Goal: Task Accomplishment & Management: Complete application form

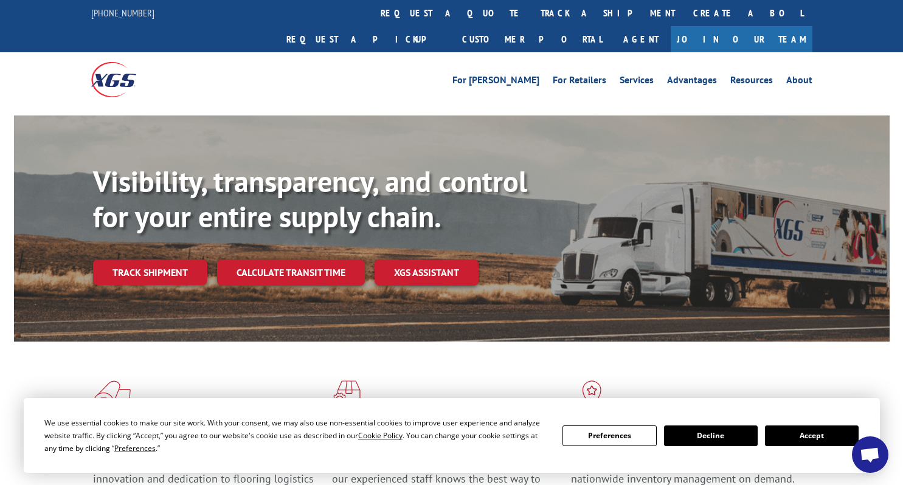
click at [804, 435] on button "Accept" at bounding box center [812, 436] width 94 height 21
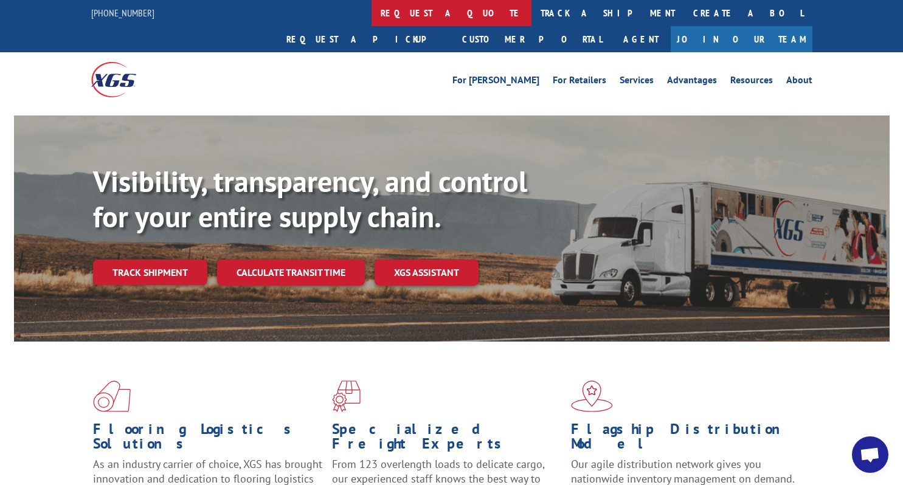
click at [372, 8] on link "request a quote" at bounding box center [452, 13] width 160 height 26
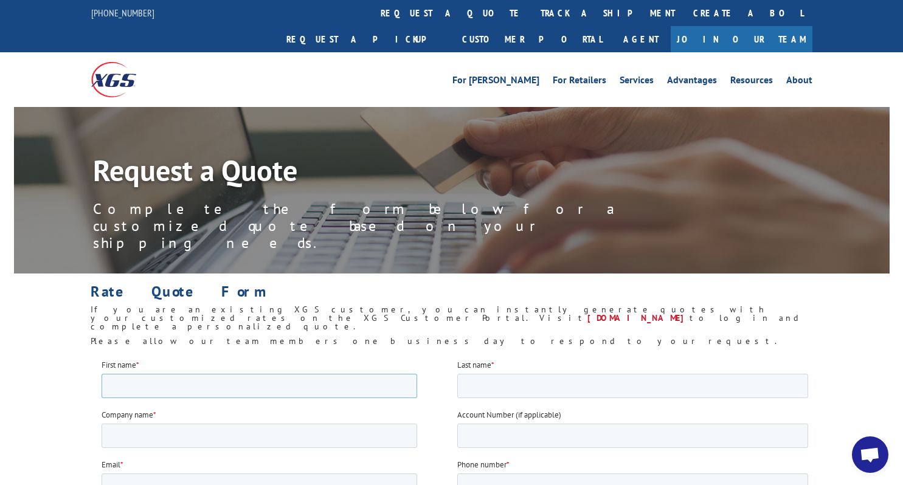
click at [301, 391] on input "First name *" at bounding box center [259, 386] width 316 height 24
type input "Mandy"
type input "Gonzales"
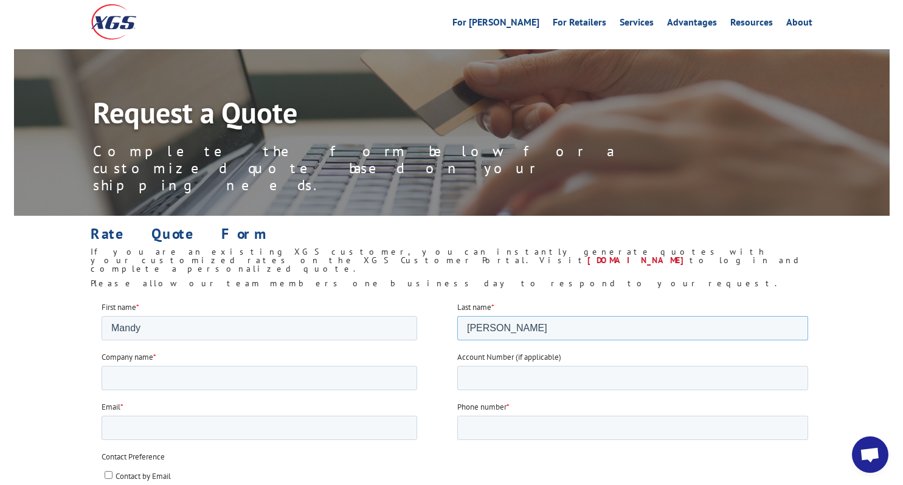
scroll to position [88, 0]
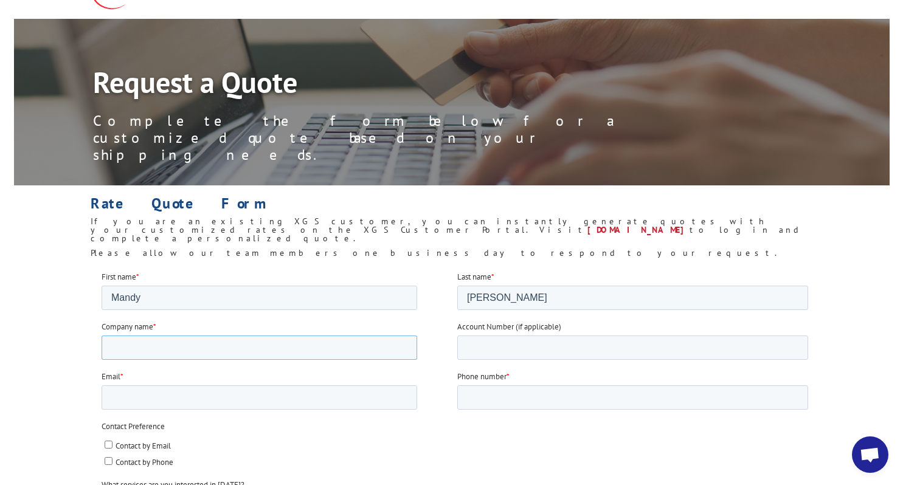
click at [287, 344] on input "Company name *" at bounding box center [259, 347] width 316 height 24
type input "Fillmore Designs"
click at [231, 401] on input "Email *" at bounding box center [259, 397] width 316 height 24
type input "mandy@fillmore-designs.com"
click at [474, 393] on input "Phone number *" at bounding box center [632, 397] width 351 height 24
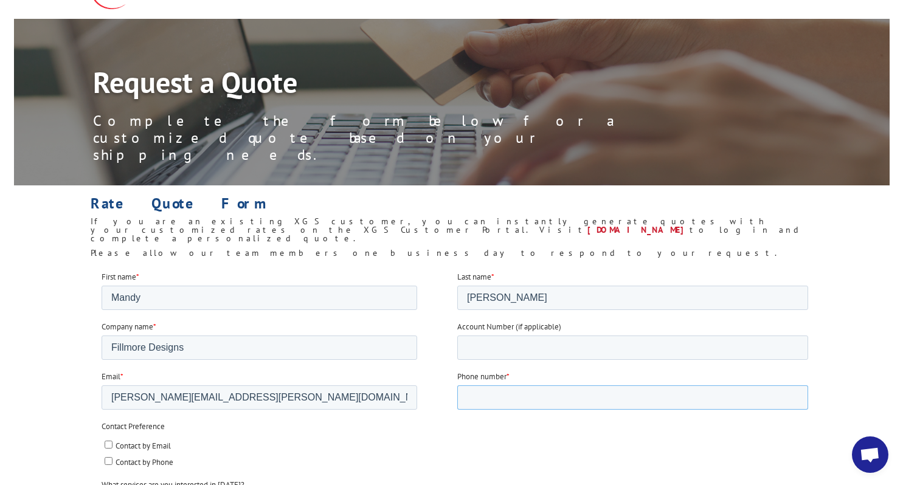
type input "9512553651"
type input "92407"
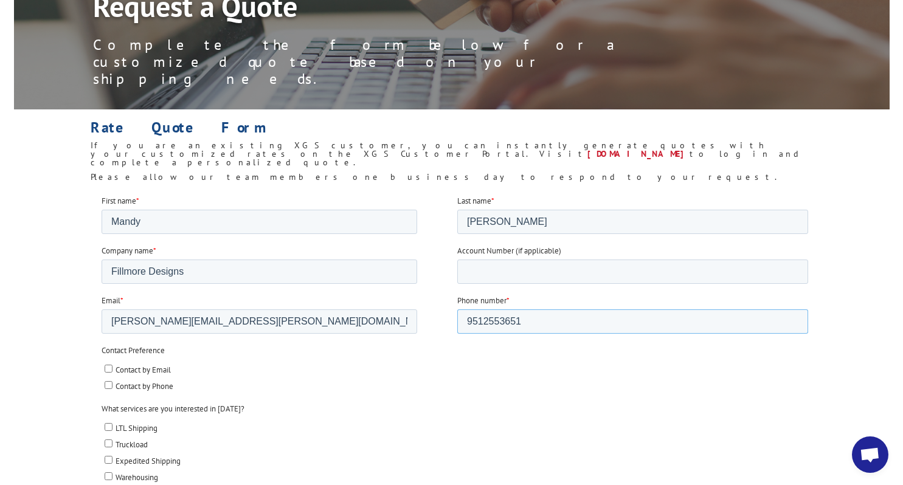
scroll to position [166, 0]
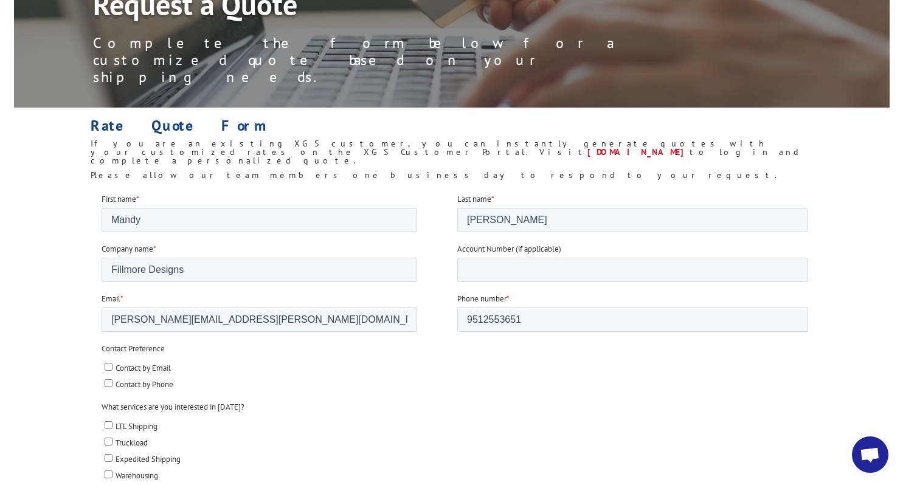
click at [130, 367] on span "Contact by Email" at bounding box center [142, 368] width 55 height 10
click at [112, 367] on input "Contact by Email" at bounding box center [108, 367] width 8 height 8
checkbox input "true"
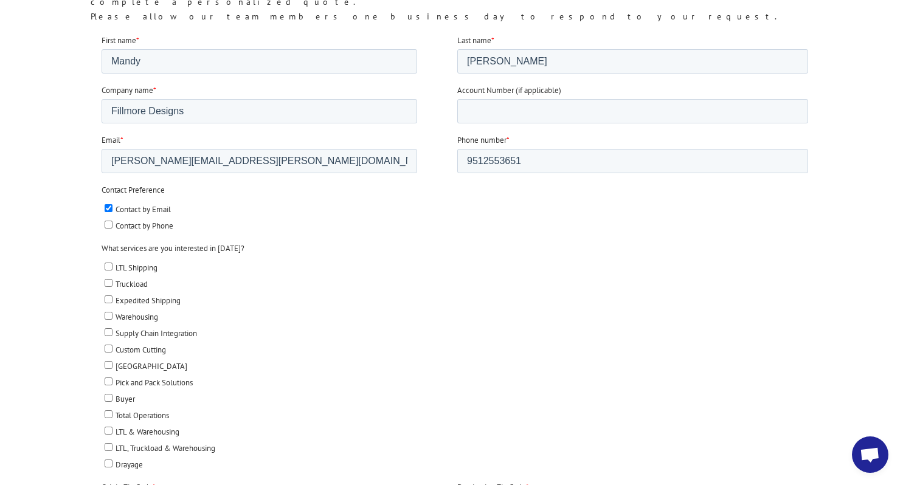
scroll to position [401, 0]
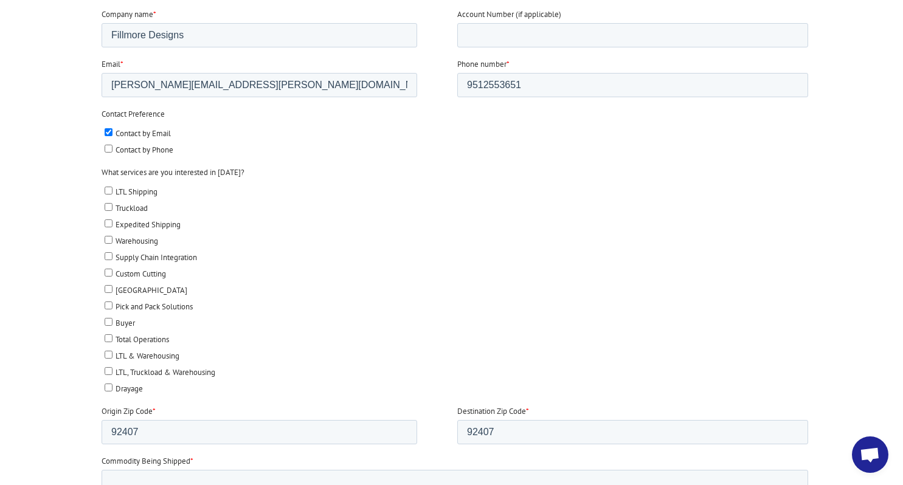
click at [106, 190] on input "LTL Shipping" at bounding box center [108, 191] width 8 height 8
checkbox input "true"
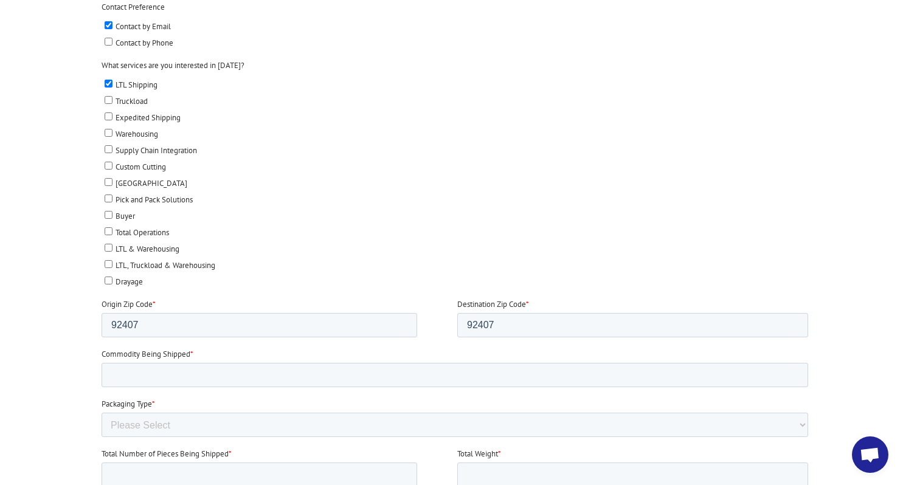
scroll to position [518, 0]
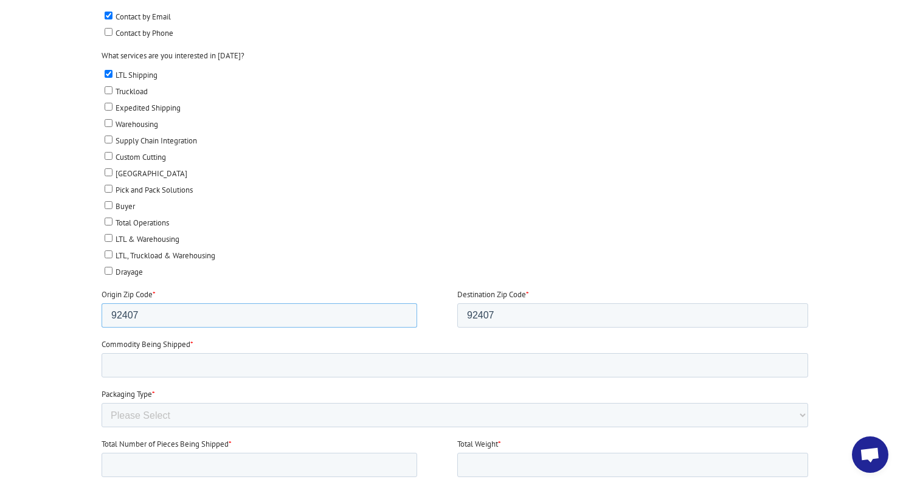
click at [242, 304] on input "92407" at bounding box center [259, 316] width 316 height 24
type input "90063"
click at [487, 316] on input "92407" at bounding box center [632, 316] width 351 height 24
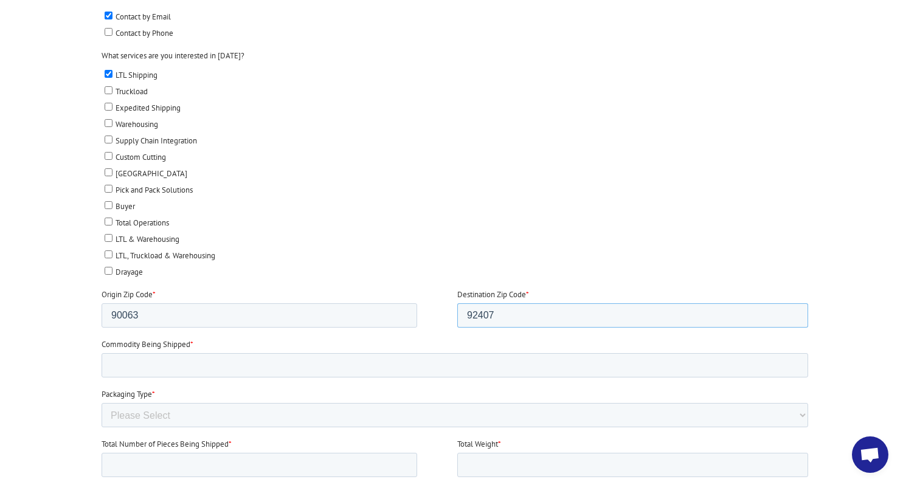
click at [487, 316] on input "92407" at bounding box center [632, 316] width 351 height 24
type input "77040"
click at [224, 364] on input "Commodity Being Shipped *" at bounding box center [454, 365] width 707 height 24
click at [138, 356] on input "Firniture" at bounding box center [454, 365] width 707 height 24
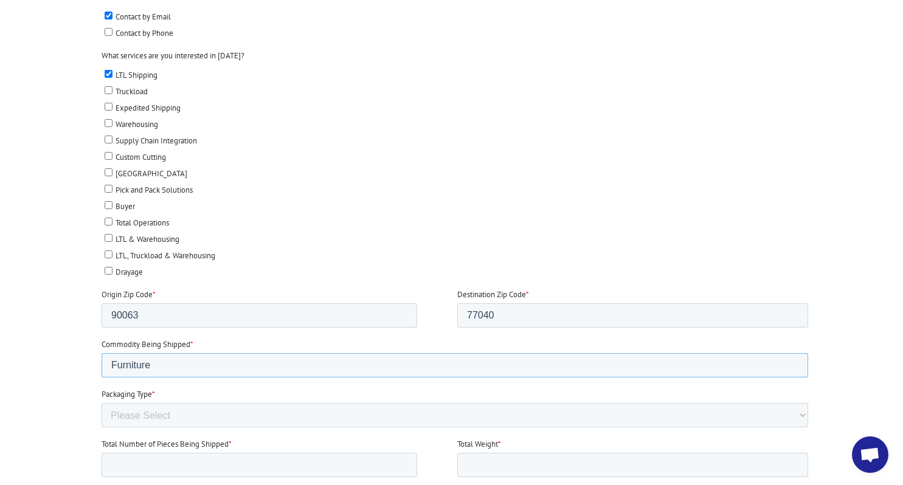
type input "Furniture"
click at [511, 409] on select "Please Select Rolled Goods Palletized" at bounding box center [454, 415] width 707 height 24
select select "Pallets (40"x48")"
click at [470, 420] on select "Please Select Rolled Goods Palletized" at bounding box center [454, 415] width 707 height 24
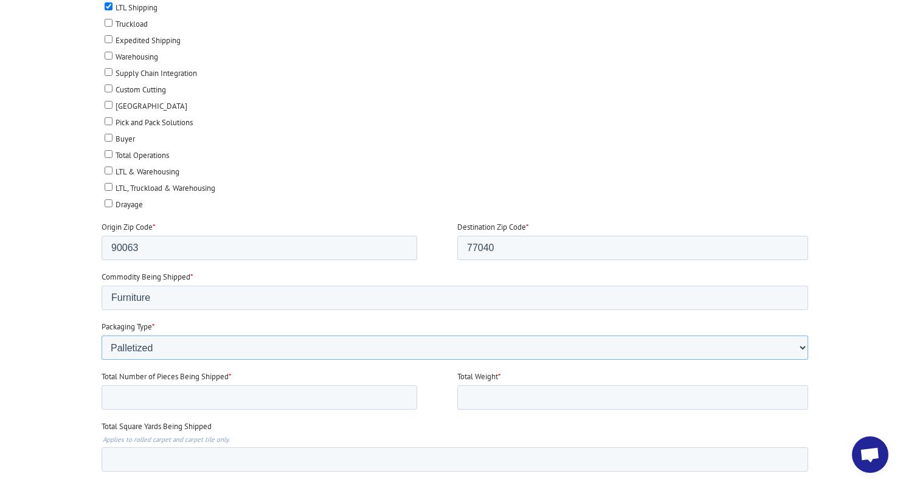
scroll to position [589, 0]
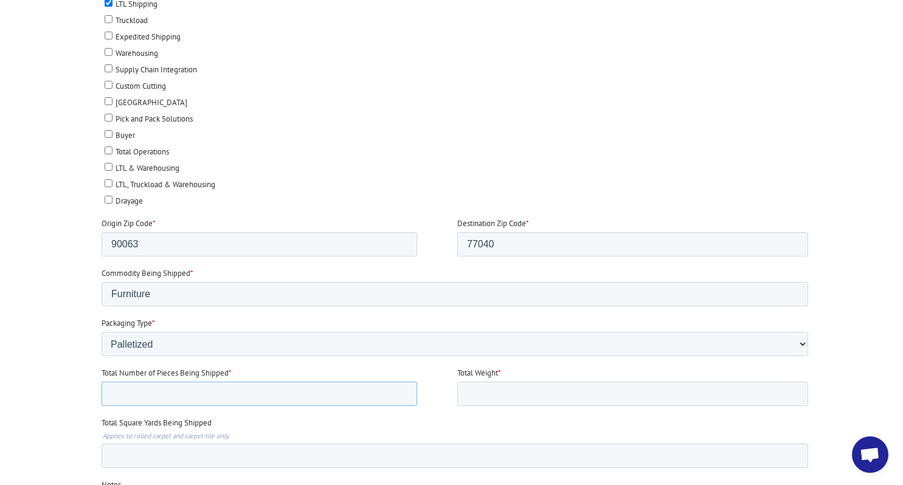
click at [356, 392] on input "Total Number of Pieces Being Shipped *" at bounding box center [259, 394] width 316 height 24
type input "5"
click at [504, 392] on input "Total Weight *" at bounding box center [632, 394] width 351 height 24
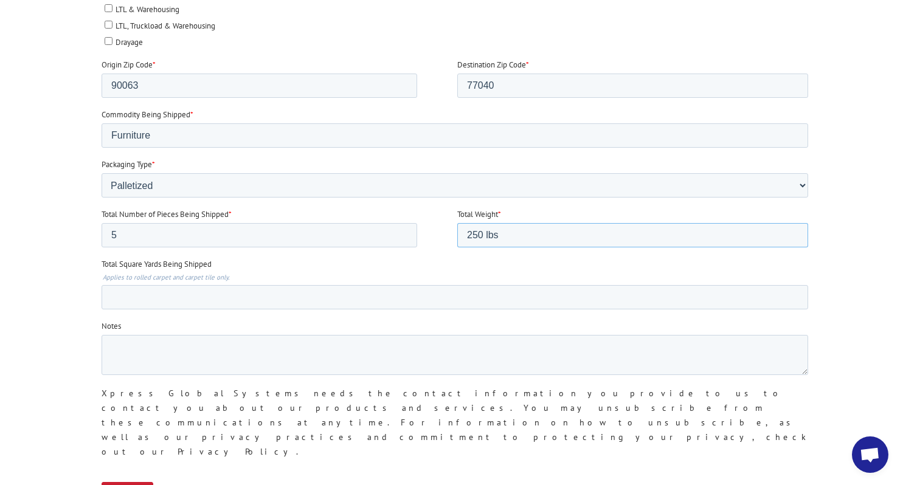
scroll to position [748, 0]
type input "250 lbs"
click at [138, 482] on input "Submit" at bounding box center [127, 493] width 52 height 23
